Goal: Consume media (video, audio)

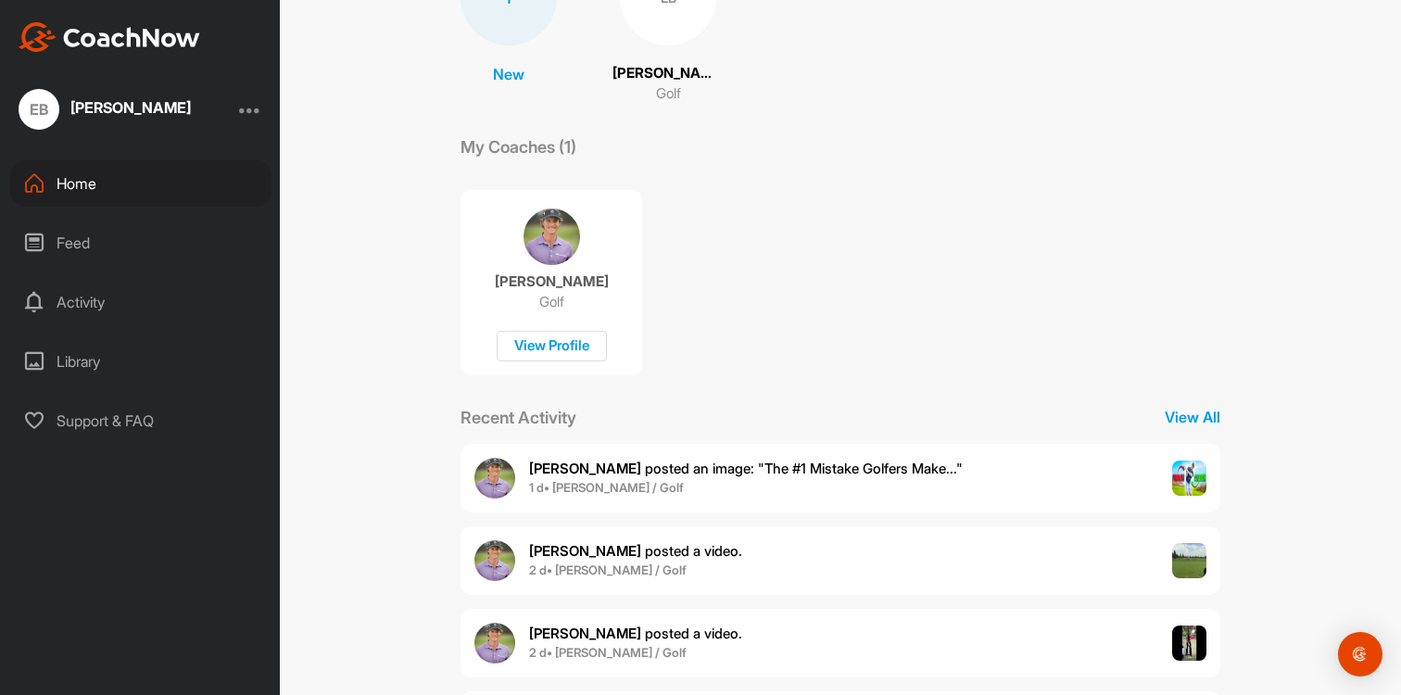
scroll to position [205, 0]
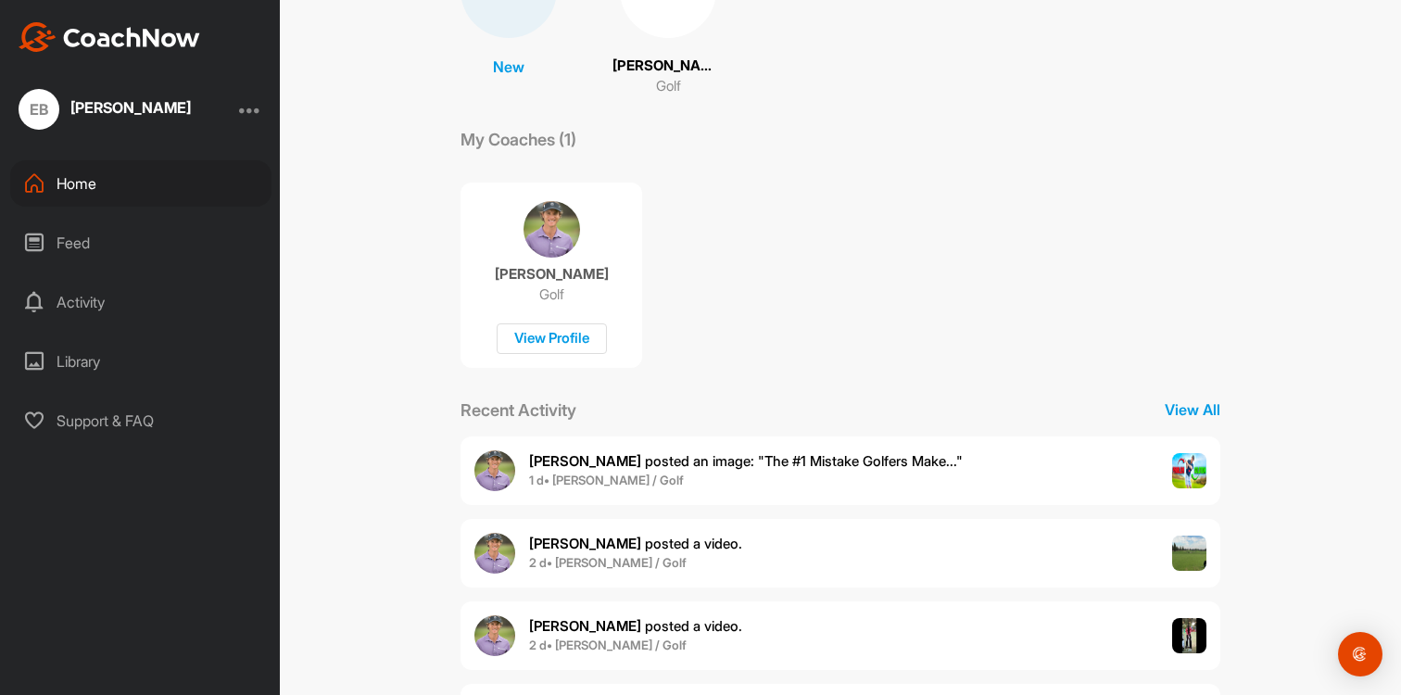
click at [81, 260] on div "Feed" at bounding box center [140, 243] width 261 height 46
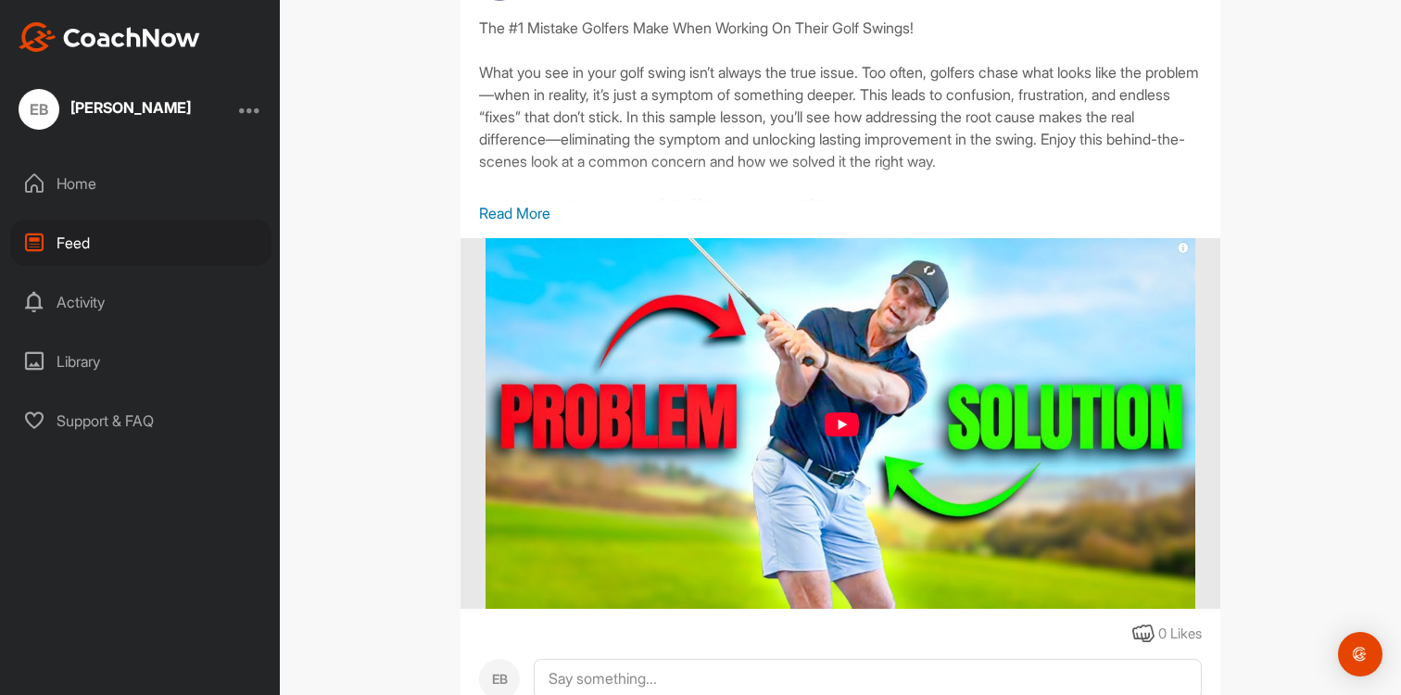
scroll to position [315, 0]
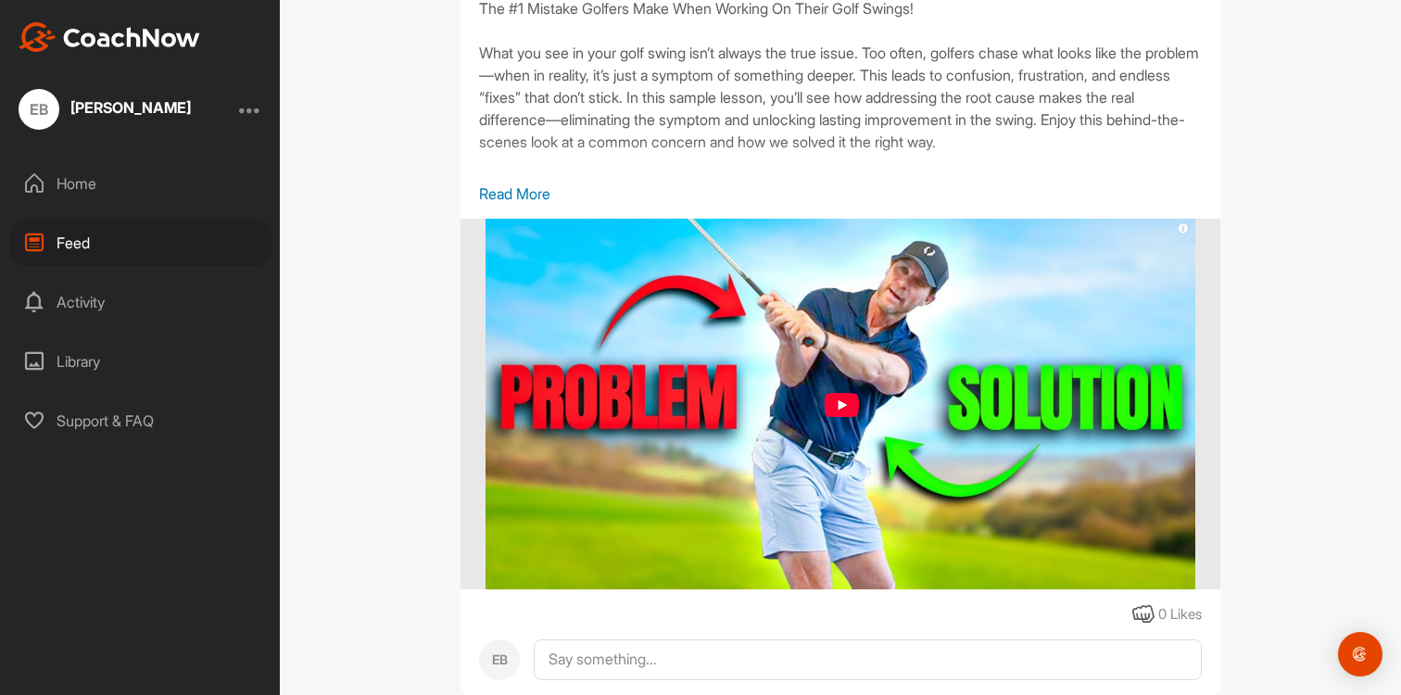
click at [499, 196] on p "Read More" at bounding box center [840, 194] width 723 height 22
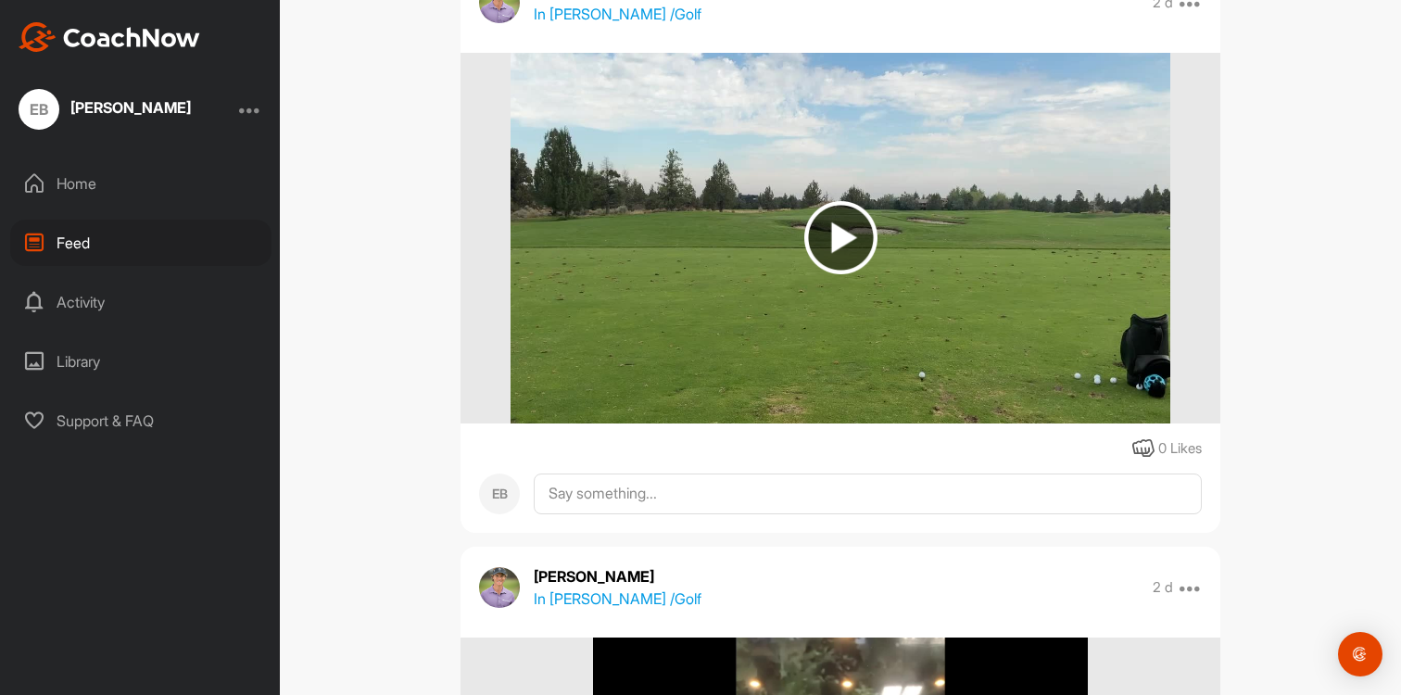
scroll to position [1081, 0]
click at [847, 273] on img at bounding box center [840, 236] width 73 height 73
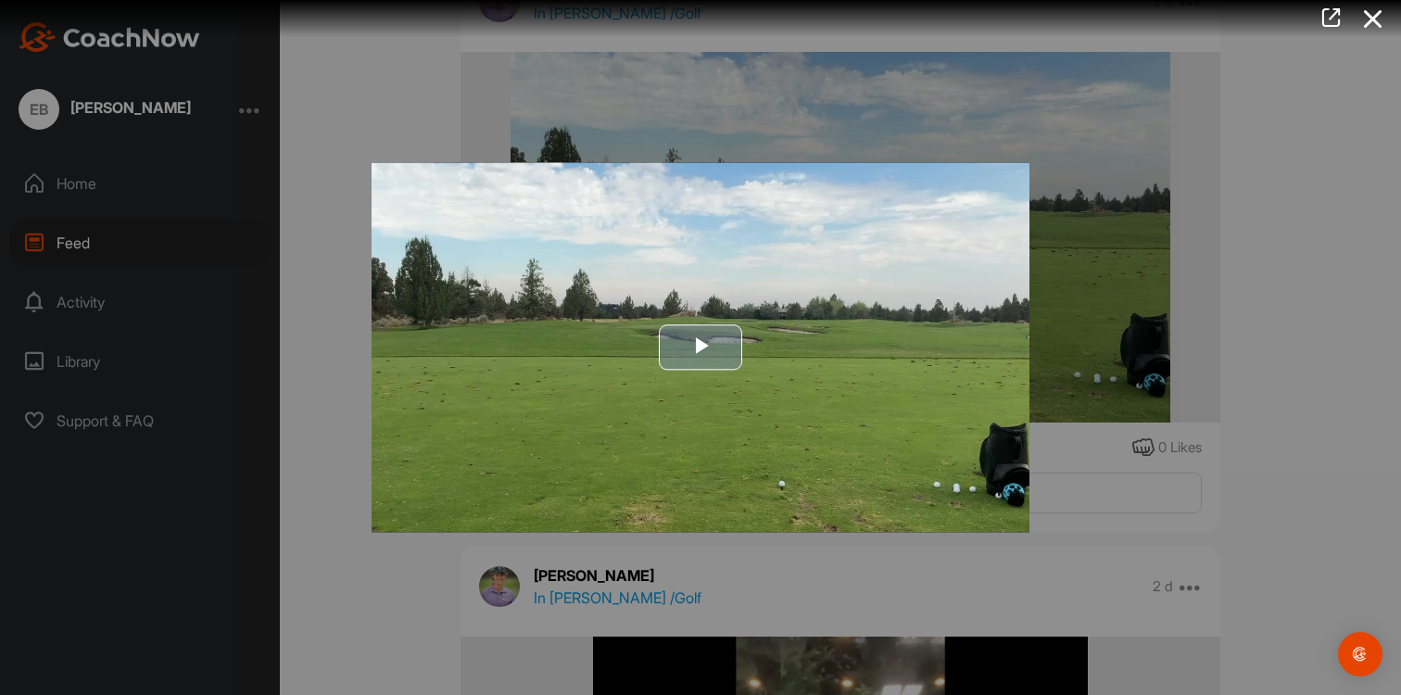
click at [701, 347] on span "Video Player" at bounding box center [701, 347] width 0 height 0
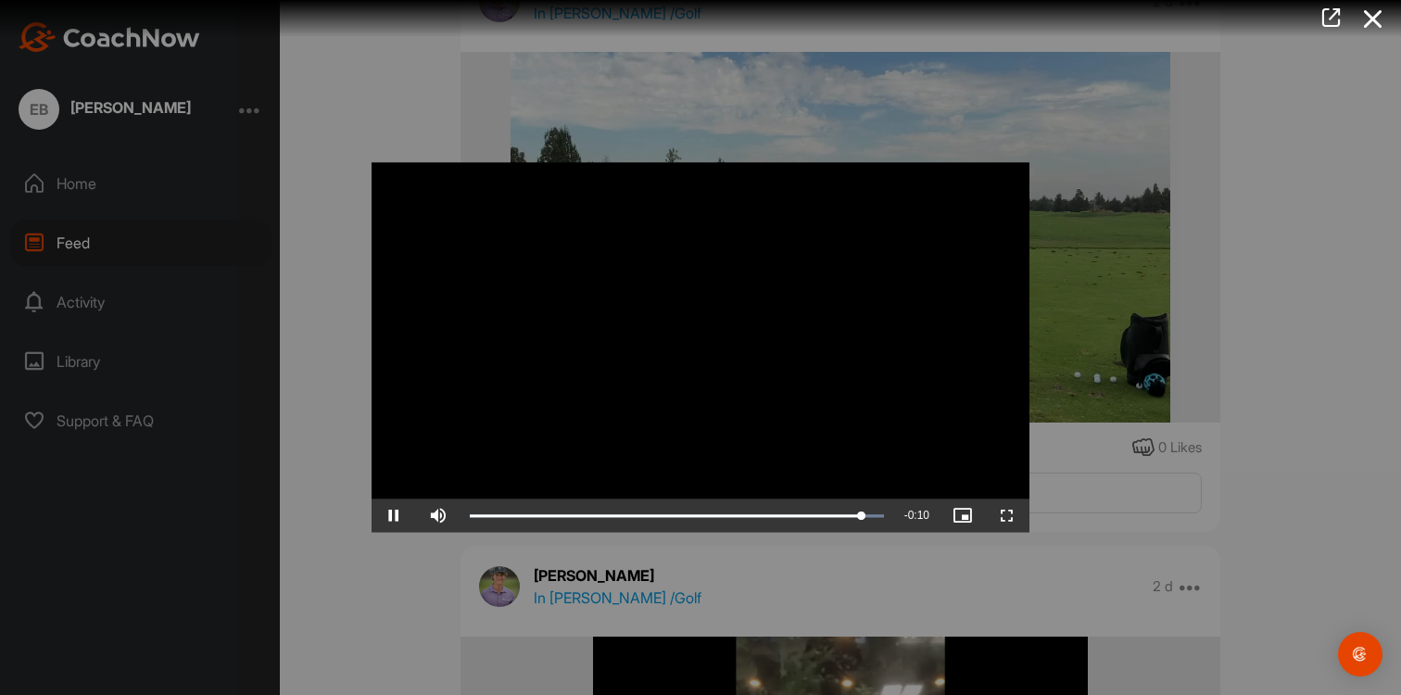
click at [322, 473] on div at bounding box center [700, 347] width 1401 height 695
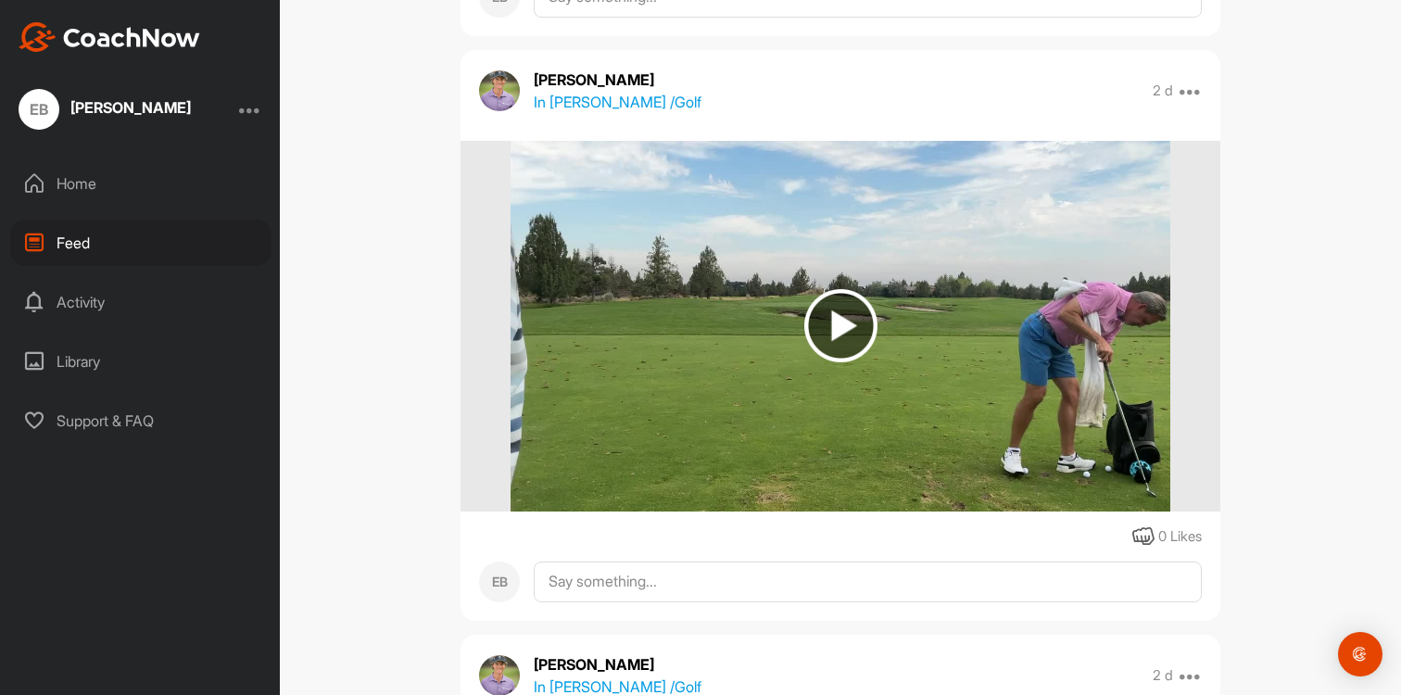
scroll to position [3978, 0]
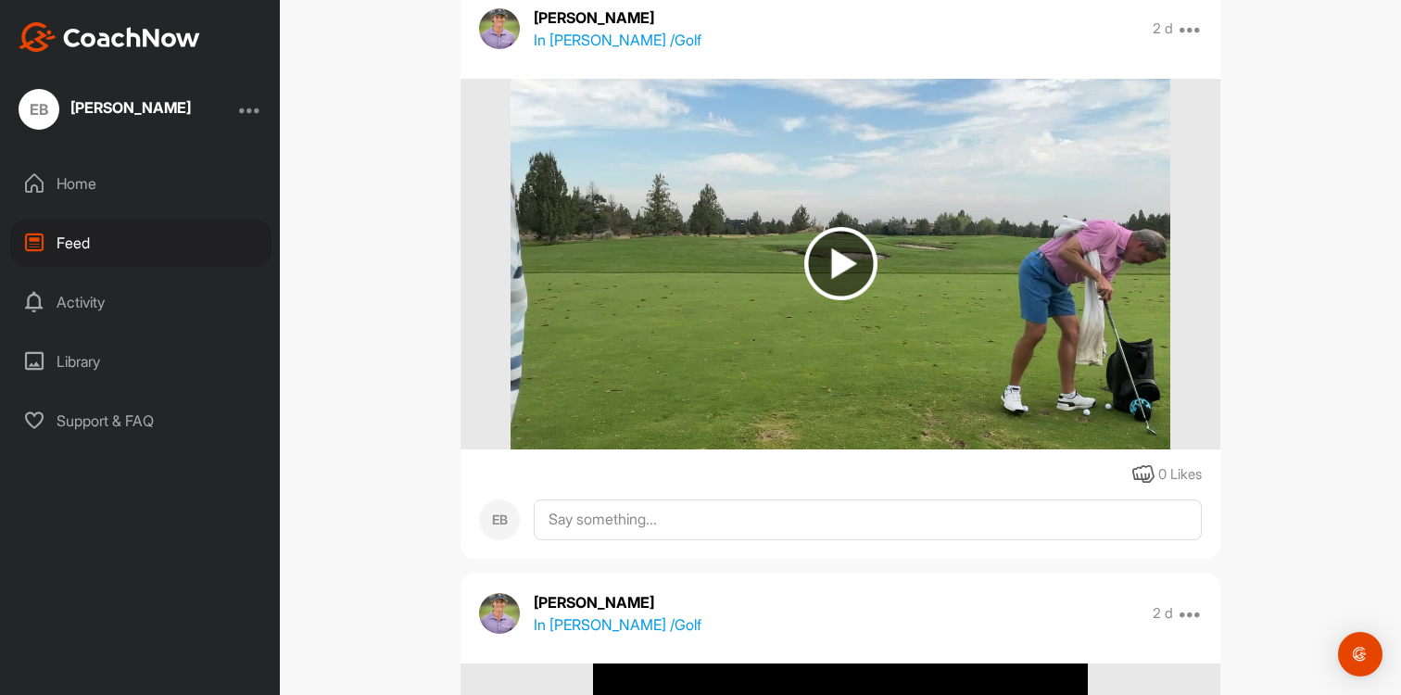
click at [857, 300] on img at bounding box center [840, 263] width 73 height 73
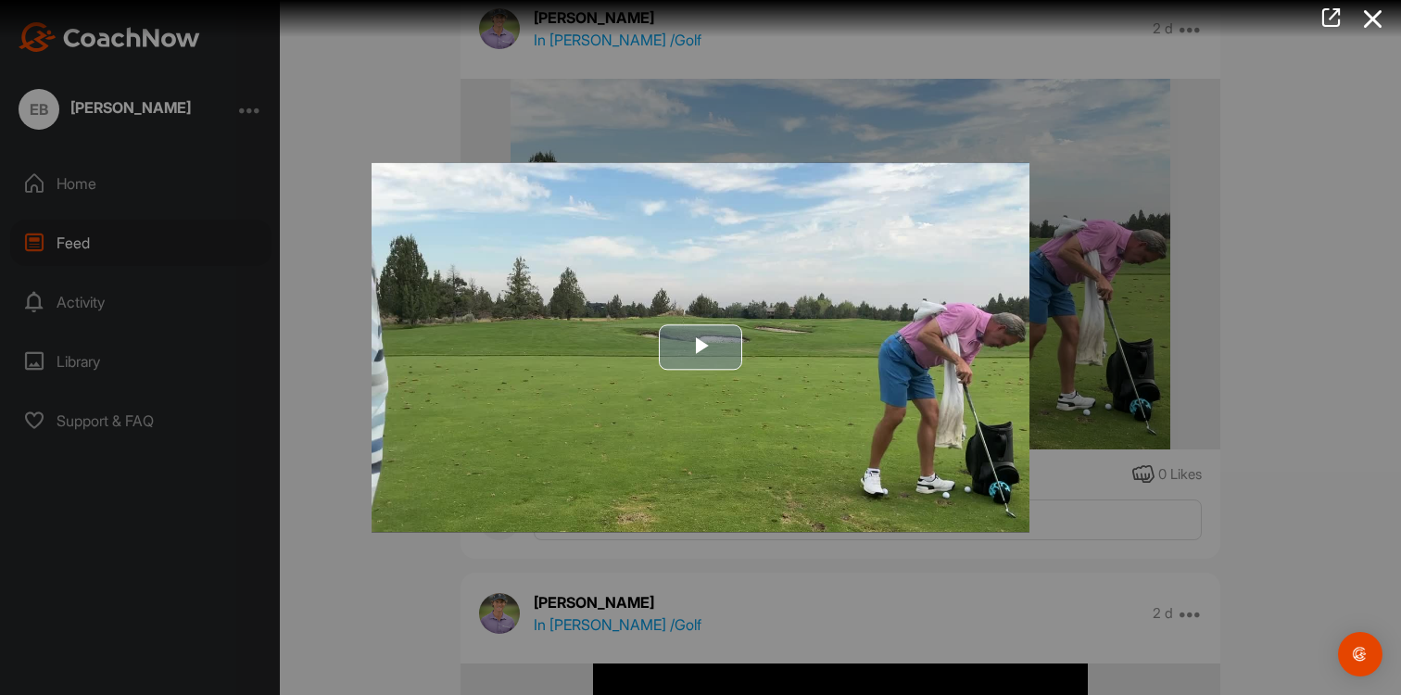
click at [701, 347] on span "Video Player" at bounding box center [701, 347] width 0 height 0
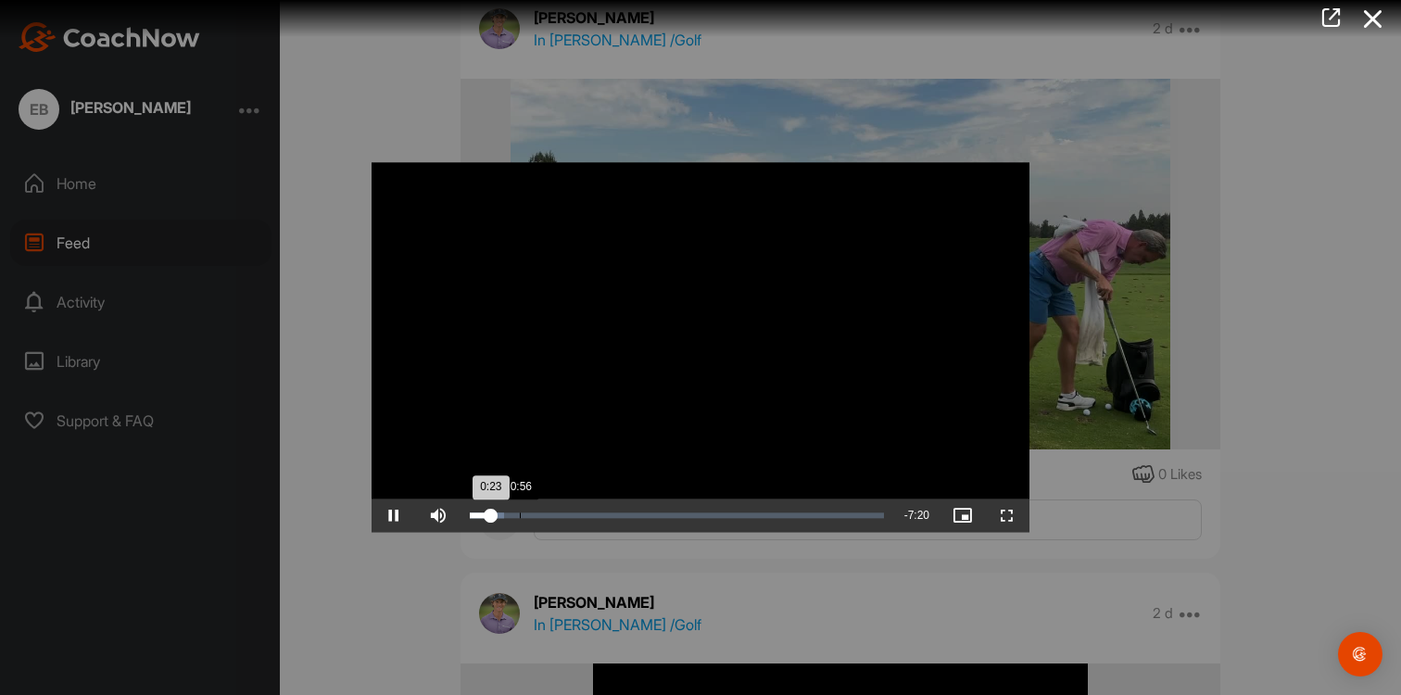
click at [521, 515] on div "Loaded : 8.39% 0:56 0:23" at bounding box center [677, 516] width 414 height 6
click at [552, 515] on div "Loaded : 13.44% 1:33 0:57" at bounding box center [677, 516] width 414 height 6
click at [576, 515] on div "1:59" at bounding box center [576, 516] width 1 height 6
click at [612, 513] on div "2:38" at bounding box center [612, 516] width 1 height 6
click at [638, 515] on div "Loaded : 35.17% 3:07 2:39" at bounding box center [677, 516] width 414 height 6
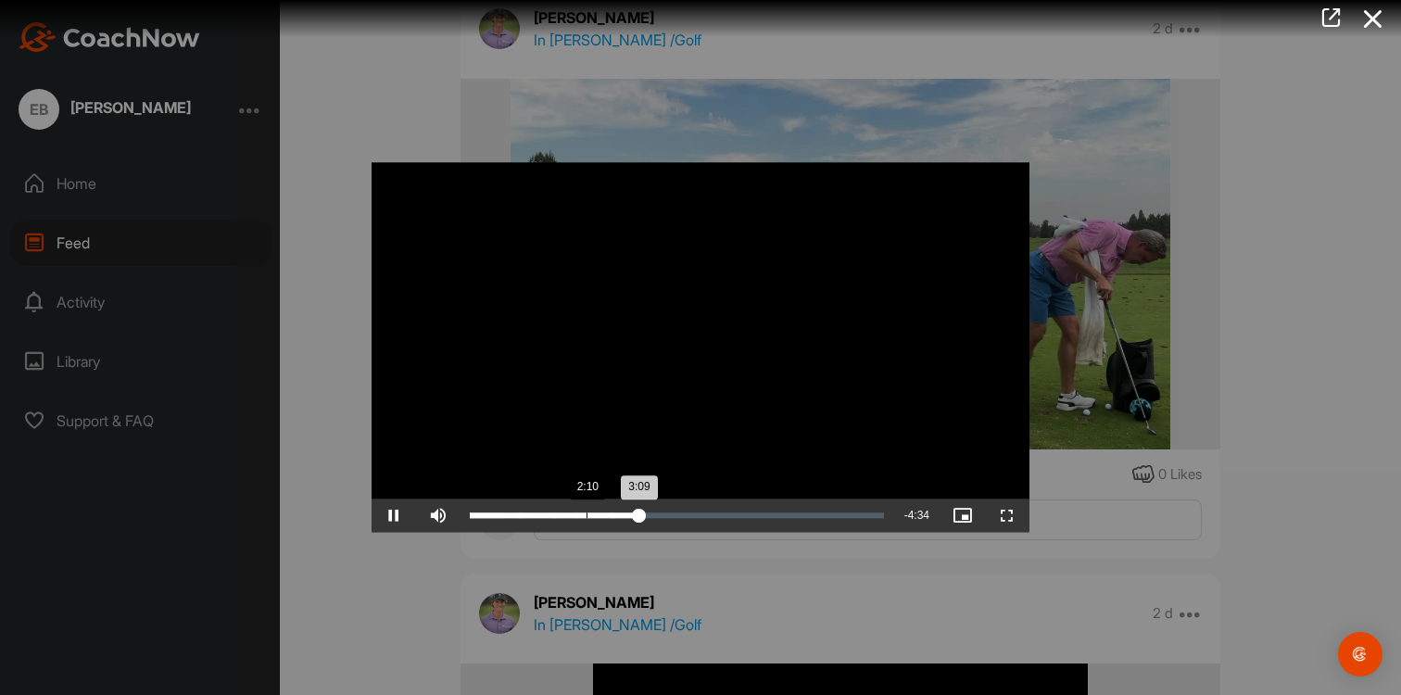
click at [586, 514] on div "Loaded : 41.65% 2:10 3:09" at bounding box center [677, 516] width 414 height 6
click at [613, 515] on div "2:40" at bounding box center [613, 516] width 1 height 6
click at [331, 303] on div at bounding box center [700, 347] width 1401 height 695
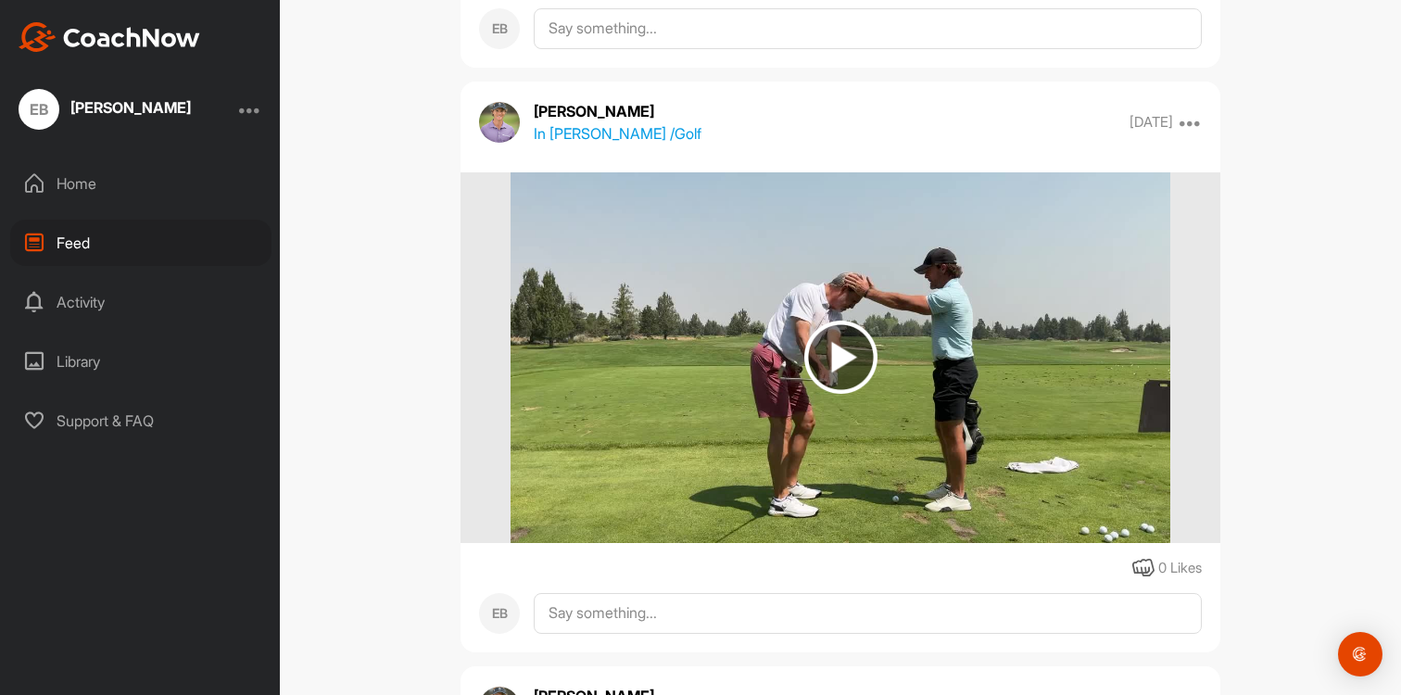
scroll to position [5056, 0]
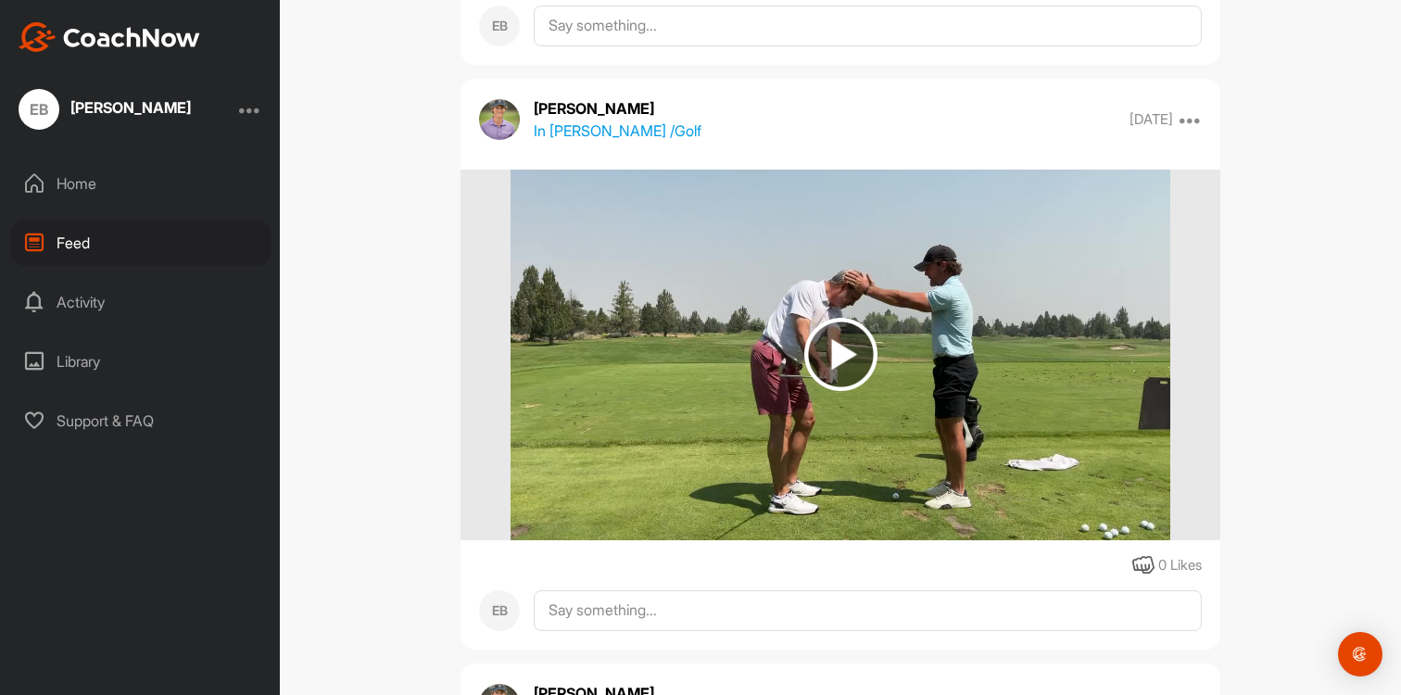
click at [848, 391] on img at bounding box center [840, 354] width 73 height 73
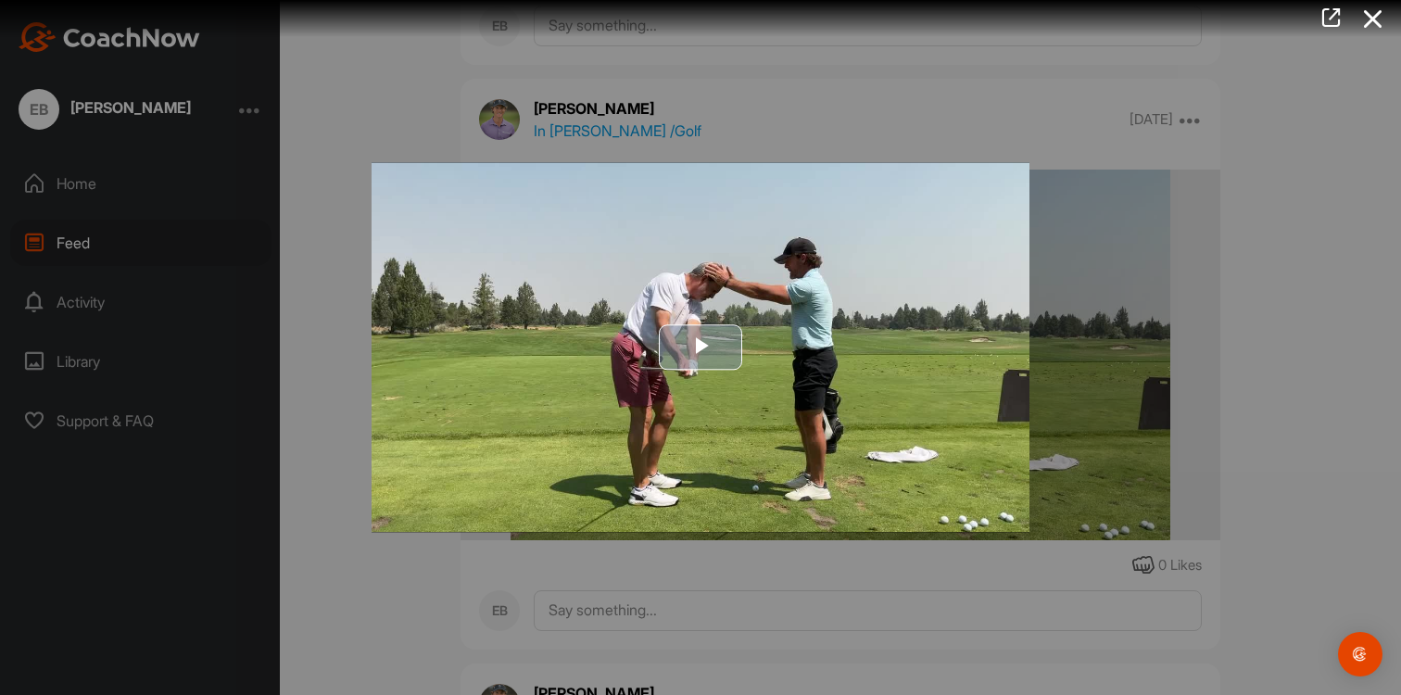
click at [701, 347] on span "Video Player" at bounding box center [701, 347] width 0 height 0
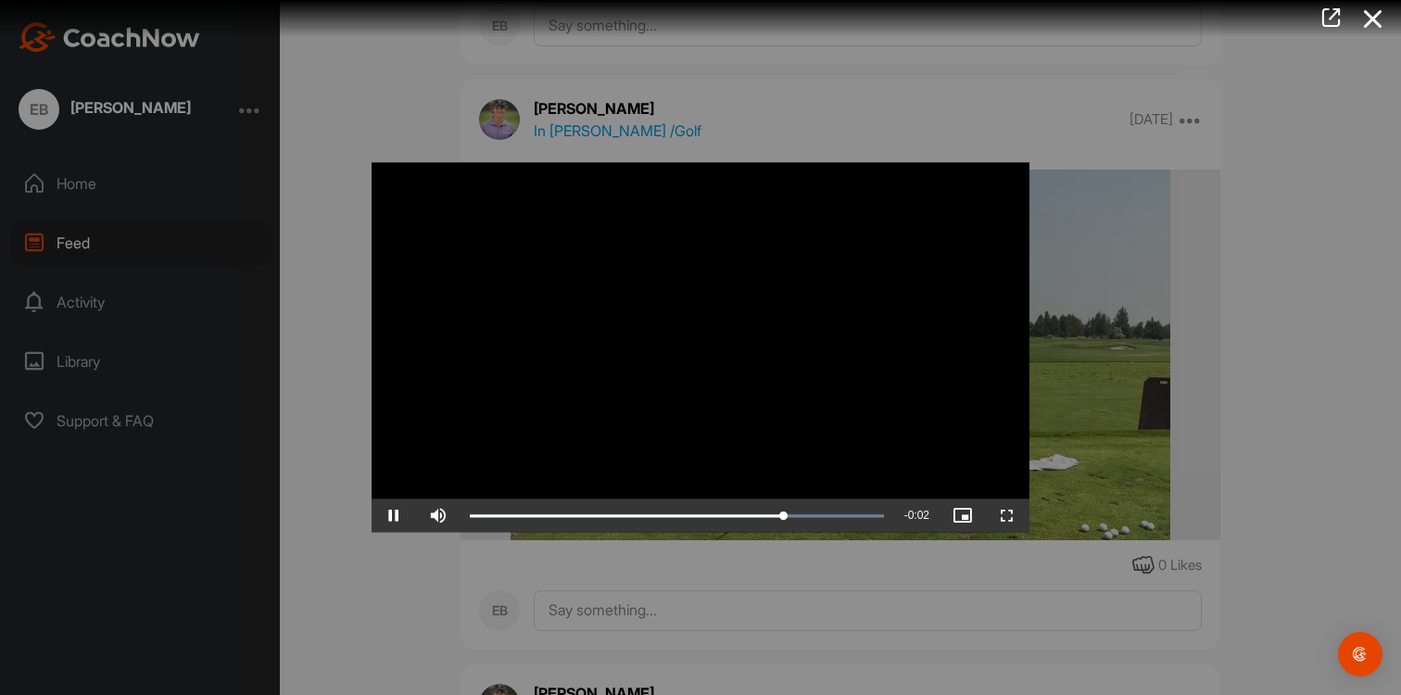
click at [322, 244] on div at bounding box center [700, 347] width 1401 height 695
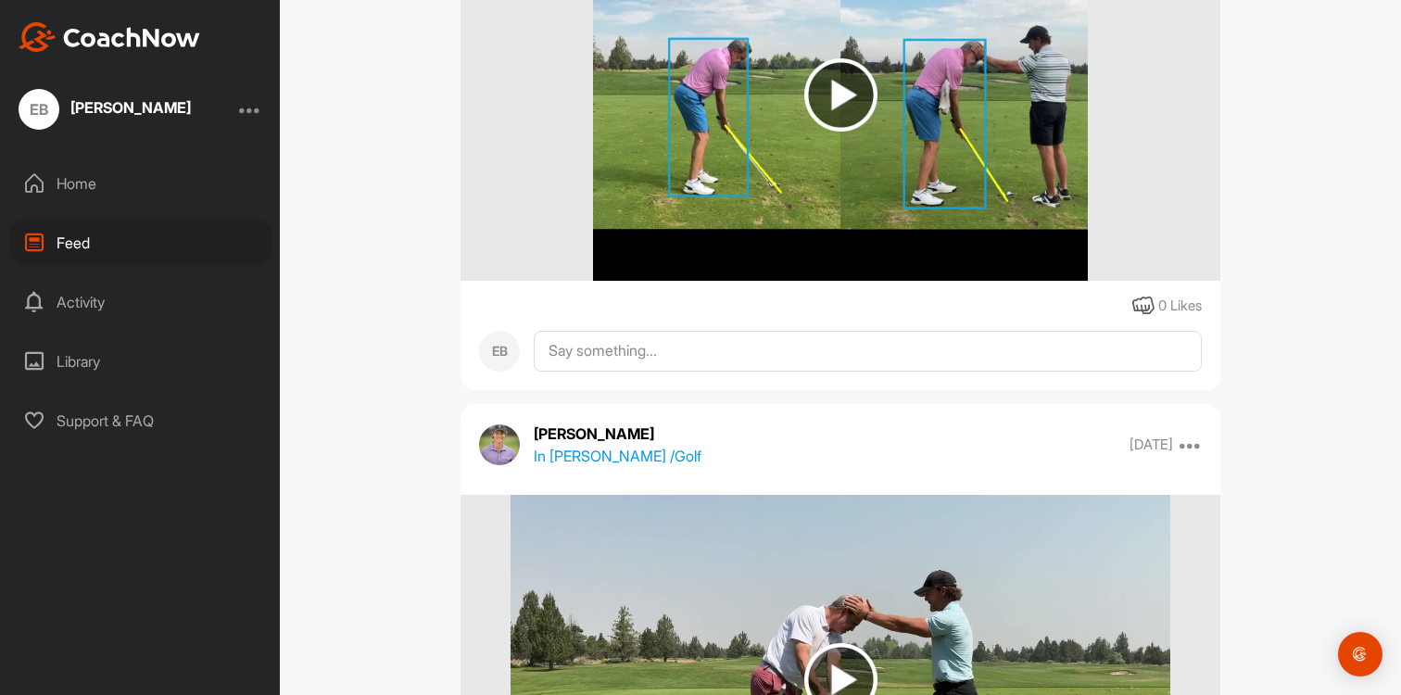
scroll to position [4374, 0]
